Goal: Task Accomplishment & Management: Manage account settings

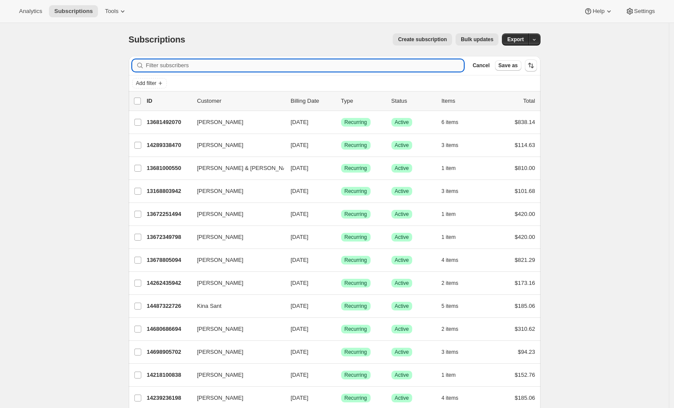
paste input "Muff Palme"
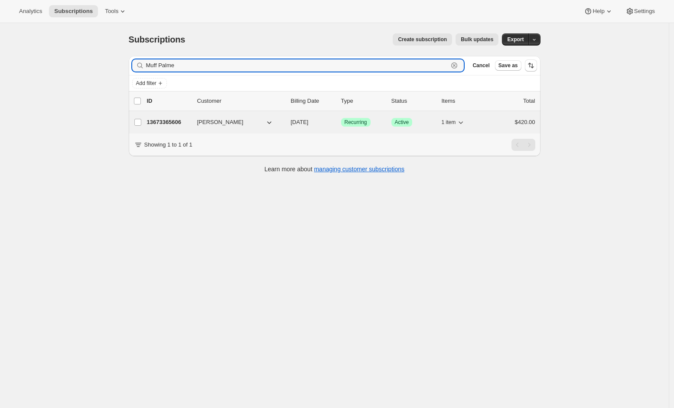
type input "Muff Palme"
click at [158, 120] on p "13673365606" at bounding box center [168, 122] width 43 height 9
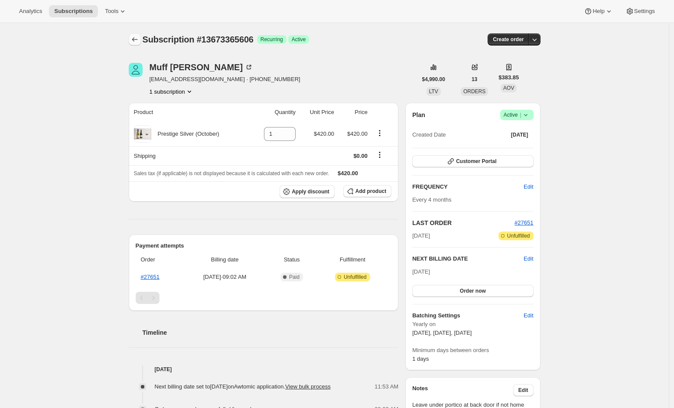
click at [139, 38] on icon "Subscriptions" at bounding box center [134, 39] width 9 height 9
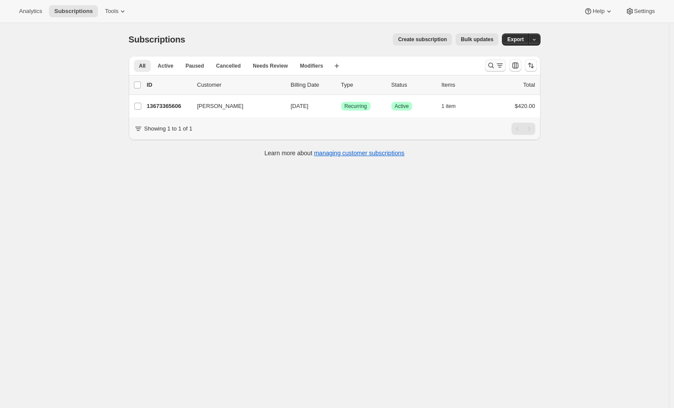
click at [492, 66] on icon "Search and filter results" at bounding box center [491, 65] width 9 height 9
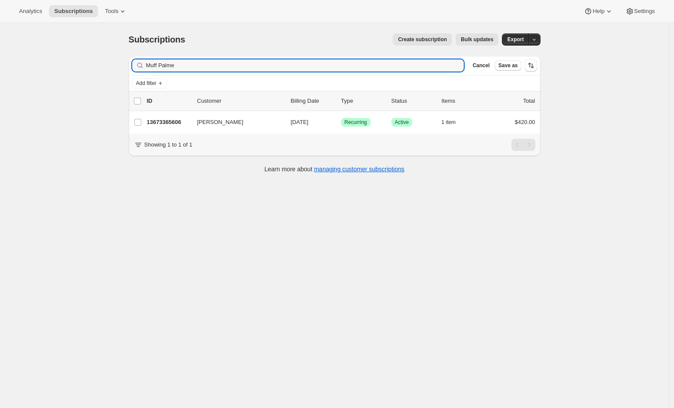
drag, startPoint x: 187, startPoint y: 64, endPoint x: 107, endPoint y: 61, distance: 79.8
click at [107, 61] on div "Subscriptions. This page is ready Subscriptions Create subscription Bulk update…" at bounding box center [334, 227] width 668 height 408
drag, startPoint x: 200, startPoint y: 66, endPoint x: 113, endPoint y: 58, distance: 87.4
click at [113, 58] on div "Subscriptions. This page is ready Subscriptions Create subscription Bulk update…" at bounding box center [334, 227] width 668 height 408
paste input "[PERSON_NAME]"
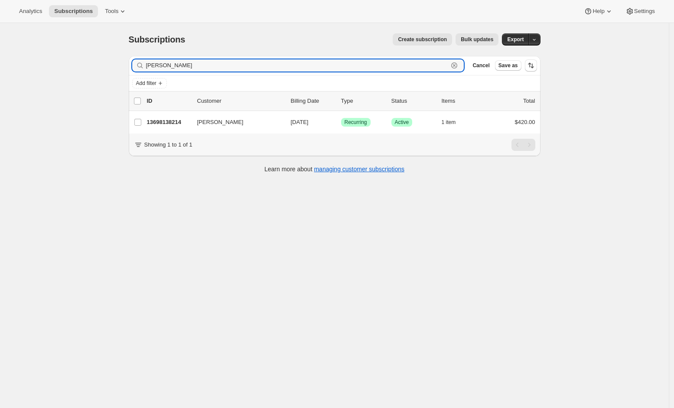
drag, startPoint x: 208, startPoint y: 63, endPoint x: 108, endPoint y: 59, distance: 99.3
click at [108, 59] on div "Subscriptions. This page is ready Subscriptions Create subscription Bulk update…" at bounding box center [334, 227] width 668 height 408
paste input "[PERSON_NAME]"
type input "[PERSON_NAME]"
